Goal: Task Accomplishment & Management: Manage account settings

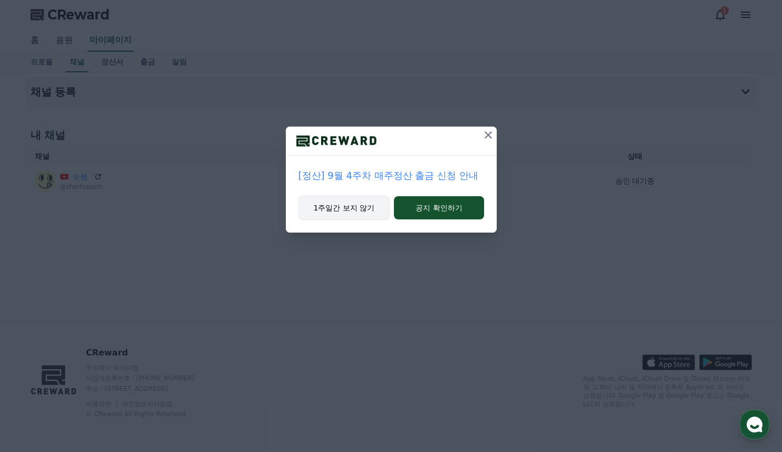
click at [352, 213] on button "1주일간 보지 않기" at bounding box center [345, 208] width 92 height 24
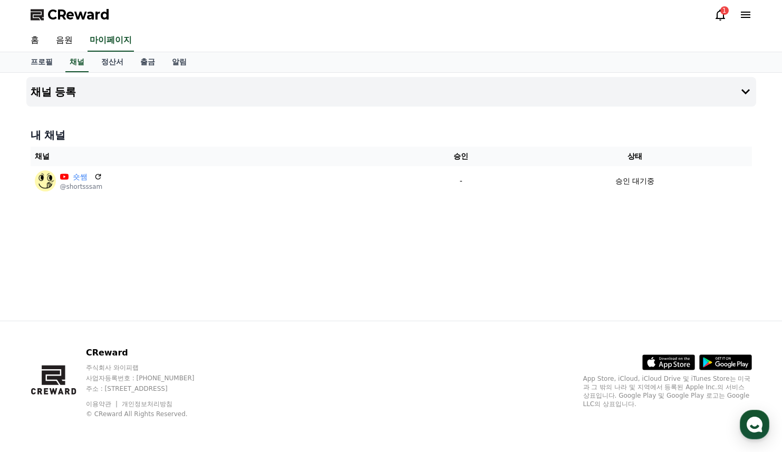
click at [744, 15] on icon at bounding box center [745, 15] width 9 height 6
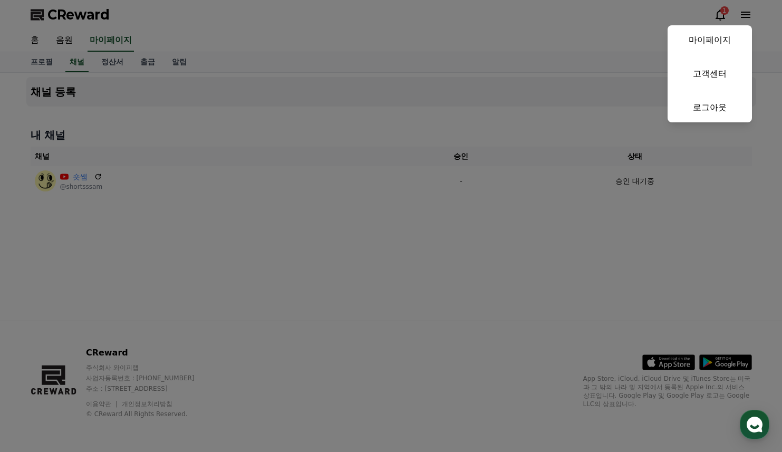
click at [722, 10] on button "close" at bounding box center [391, 226] width 782 height 452
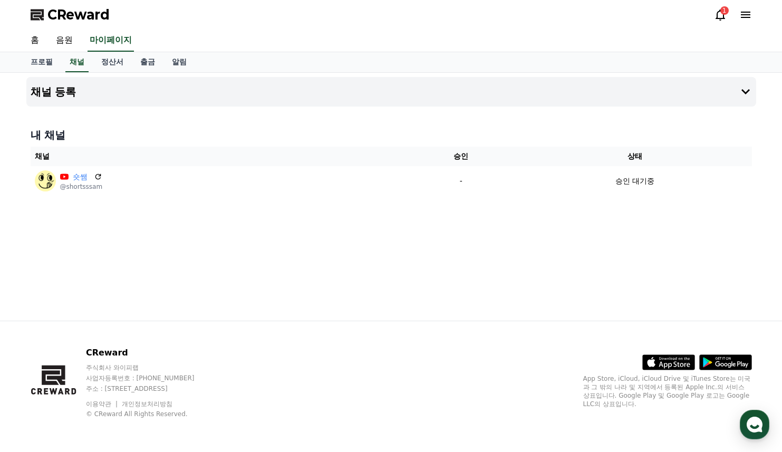
click at [722, 13] on div "1" at bounding box center [724, 10] width 8 height 8
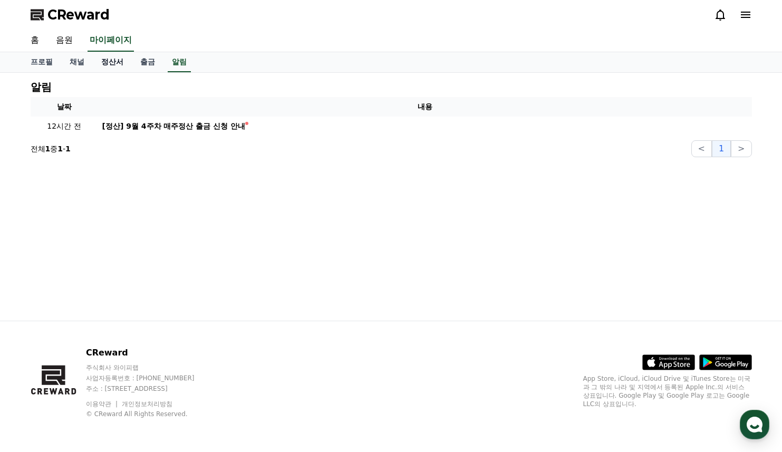
click at [105, 64] on link "정산서" at bounding box center [112, 62] width 39 height 20
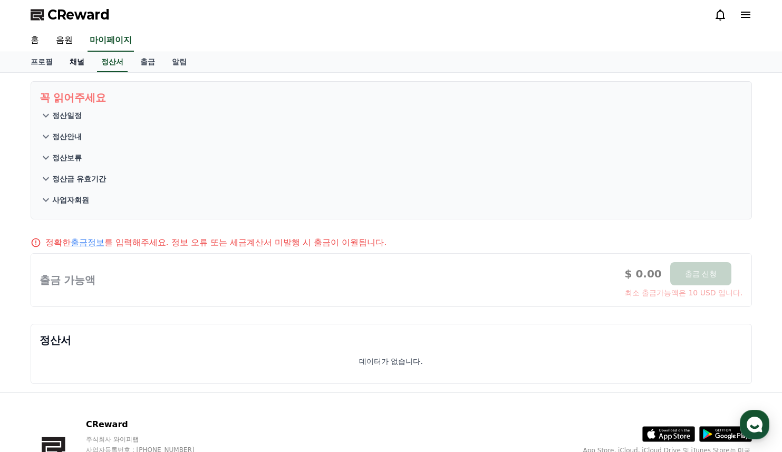
click at [64, 64] on link "채널" at bounding box center [77, 62] width 32 height 20
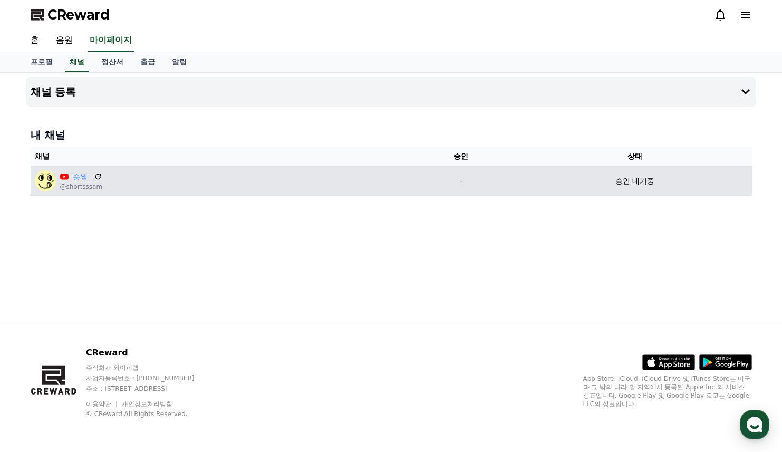
click at [619, 186] on p "승인 대기중" at bounding box center [634, 181] width 39 height 11
click at [625, 181] on p "승인 대기중" at bounding box center [634, 181] width 39 height 11
click at [99, 179] on icon at bounding box center [97, 176] width 9 height 9
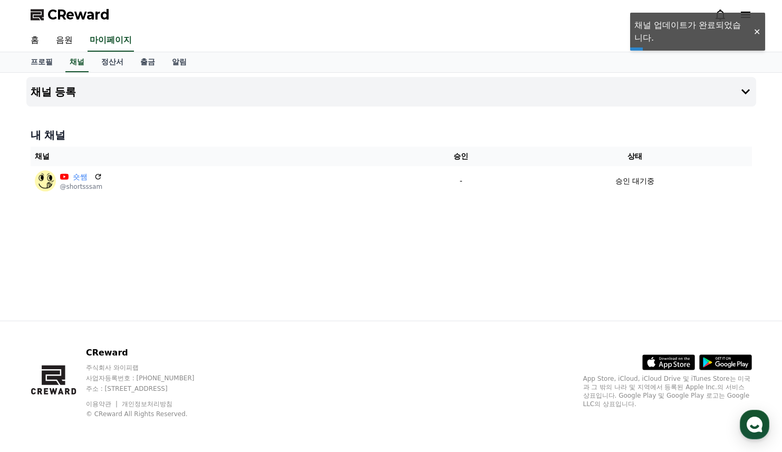
click at [450, 234] on div "채널 등록 내 채널 채널 승인 상태 숏쌤 @shortsssam - 승인 대기중" at bounding box center [391, 197] width 738 height 248
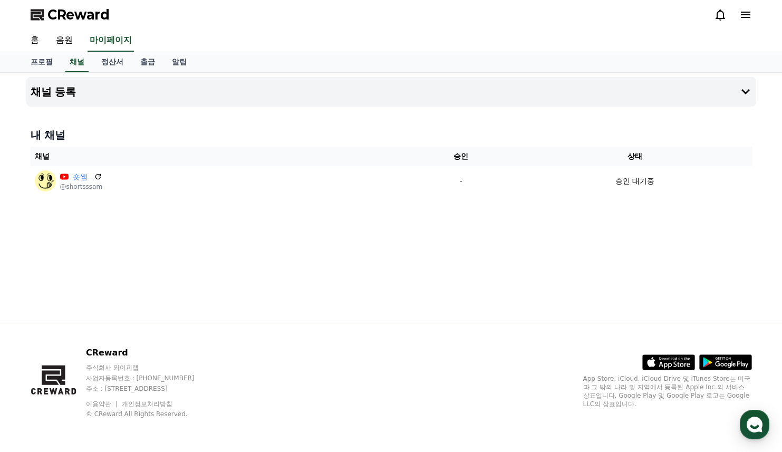
click at [355, 32] on div "홈 음원 마이페이지" at bounding box center [391, 41] width 738 height 22
